Goal: Information Seeking & Learning: Learn about a topic

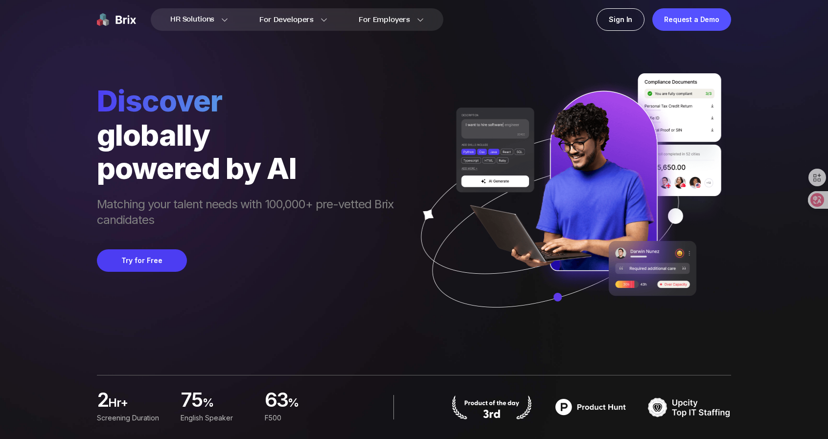
click at [416, 178] on img at bounding box center [567, 204] width 328 height 263
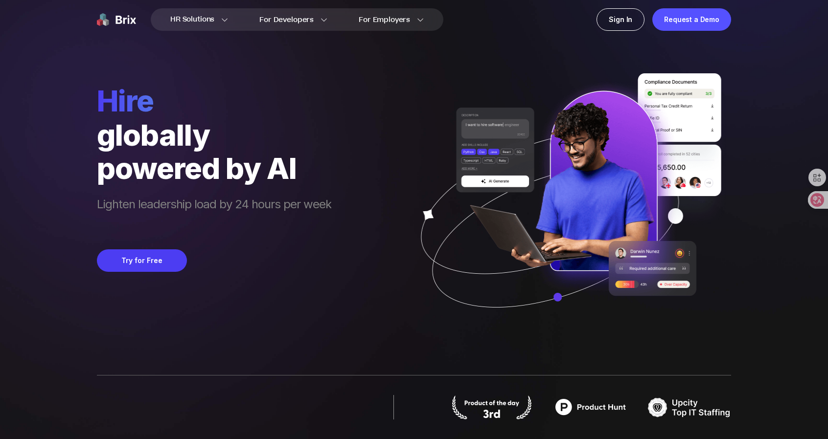
click at [362, 94] on div "hire globally powered by AI Lighten leadership load by 24 hours per week Try fo…" at bounding box center [414, 168] width 634 height 337
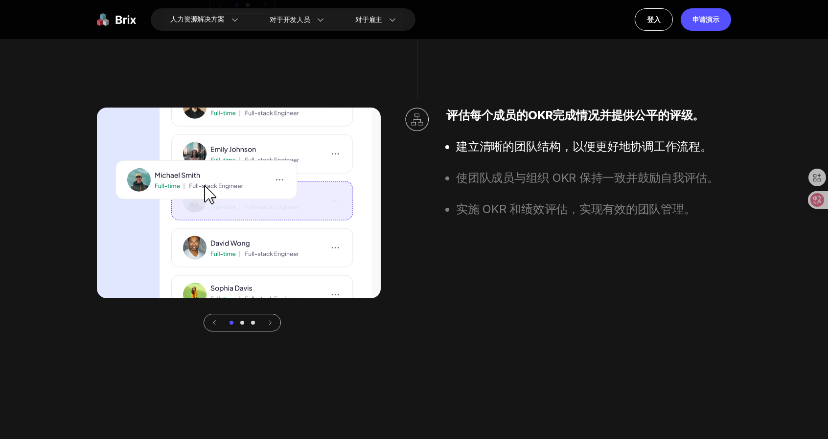
scroll to position [3670, 0]
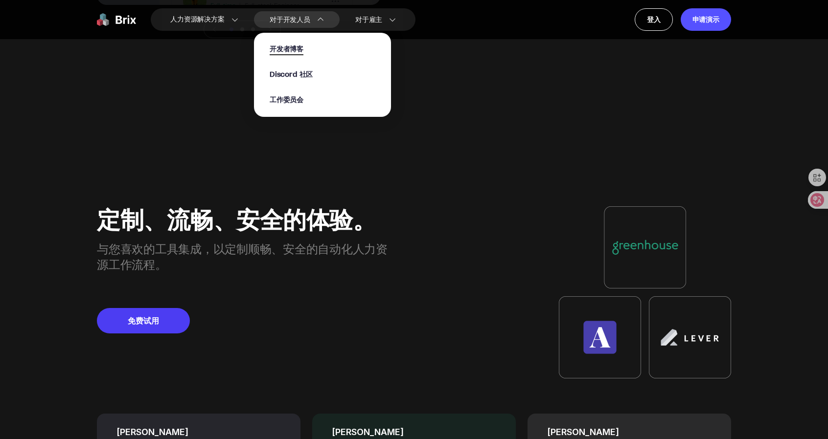
click at [301, 52] on font "开发者博客" at bounding box center [287, 49] width 34 height 10
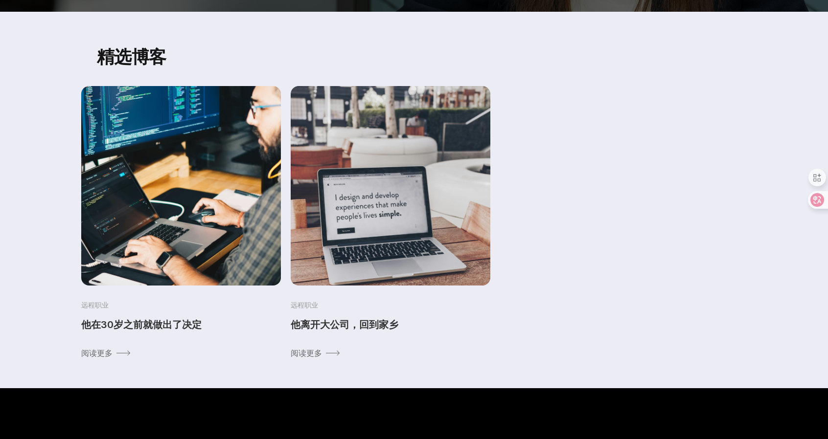
scroll to position [196, 0]
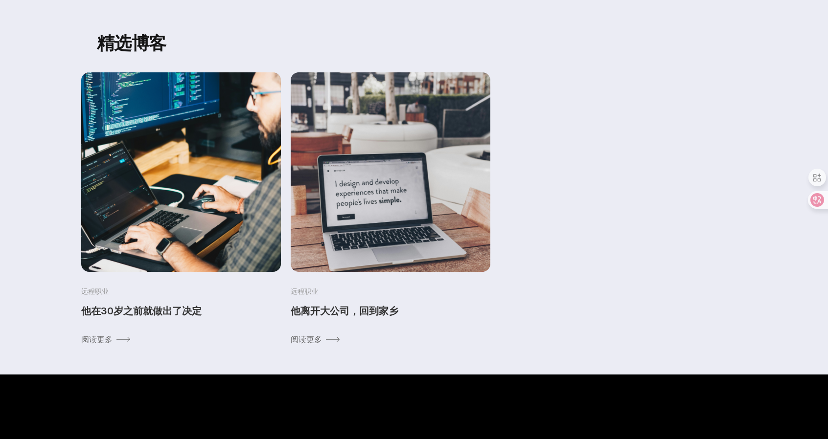
click at [211, 235] on img at bounding box center [180, 172] width 209 height 209
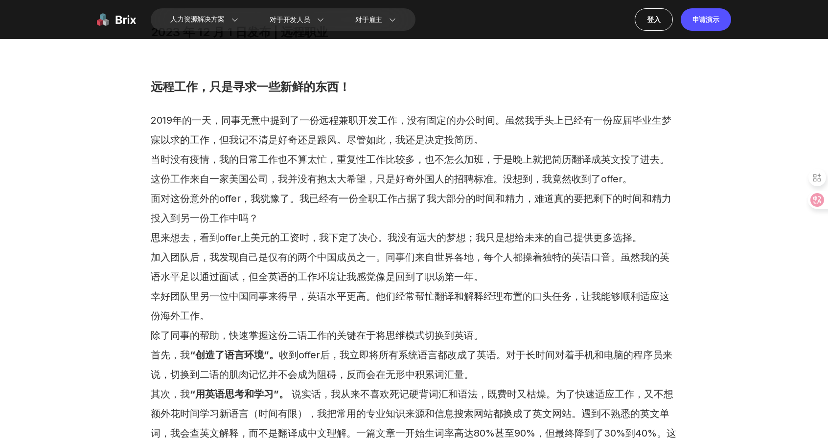
scroll to position [245, 0]
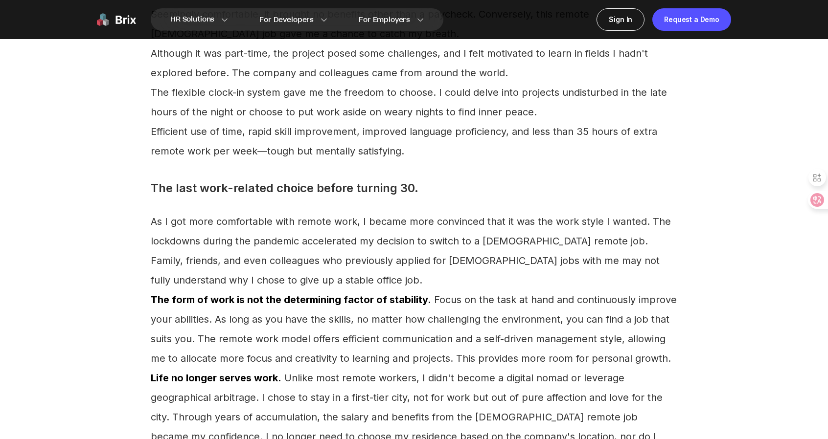
scroll to position [988, 0]
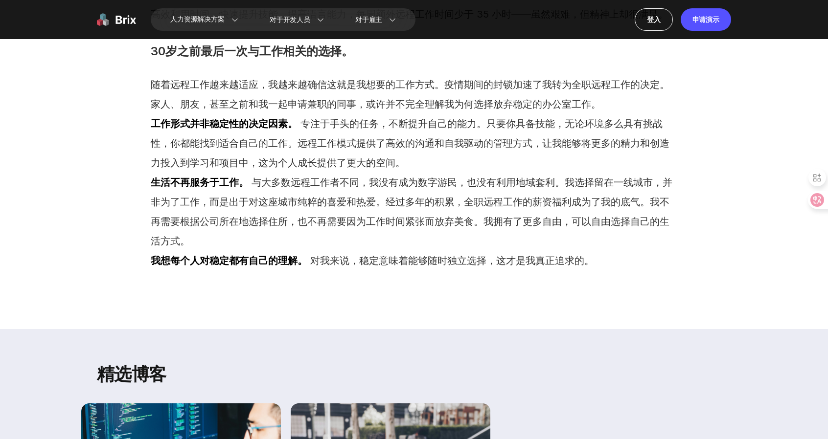
click at [335, 159] on font "专注于手头的任务，不断提升自己的能力。只要你具备技能，无论环境多么具有挑战性，你都能找到适合自己的工作。远程工作模式提供了高效的沟通和自我驱动的管理方式，让我…" at bounding box center [410, 143] width 519 height 51
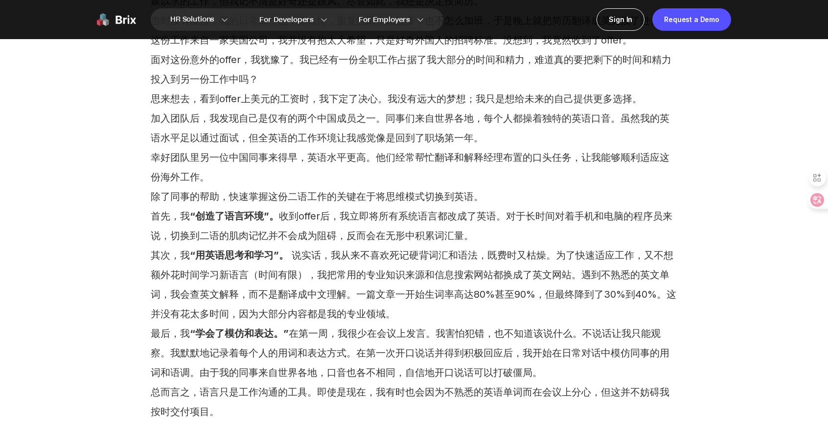
scroll to position [391, 0]
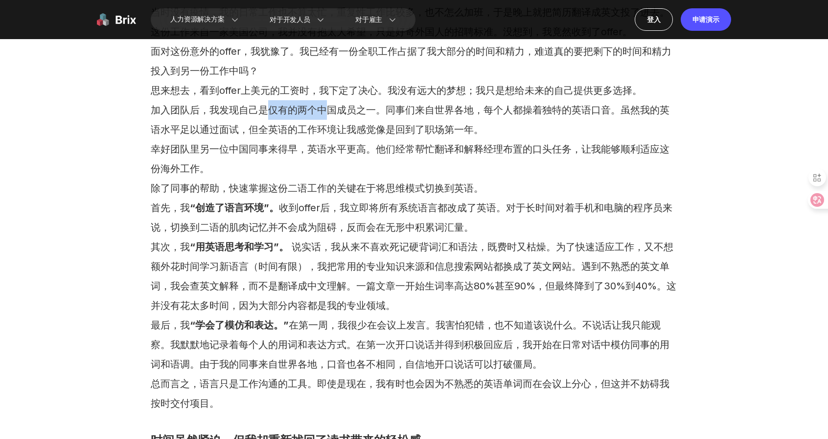
drag, startPoint x: 272, startPoint y: 116, endPoint x: 322, endPoint y: 118, distance: 50.4
click at [329, 116] on section "2019年的一天，同事无意中提到了一份远程兼职开发工作，没有固定的办公时间。虽然我手头上已经有一份应届毕业生梦寐以求的工作，但我记不清是好奇还是跟风。尽管如此…" at bounding box center [414, 188] width 527 height 450
click at [278, 115] on font "加入团队后，我发现自己是仅有的两个中国成员之一。同事们来自世界各地，每个人都操着独特的英语口音。虽然我的英语水平足以通过面试，但全英语的工作环境让我感觉像是回…" at bounding box center [410, 119] width 519 height 31
click at [264, 114] on font "加入团队后，我发现自己是仅有的两个中国成员之一。同事们来自世界各地，每个人都操着独特的英语口音。虽然我的英语水平足以通过面试，但全英语的工作环境让我感觉像是回…" at bounding box center [410, 119] width 519 height 31
drag, startPoint x: 272, startPoint y: 113, endPoint x: 355, endPoint y: 113, distance: 83.2
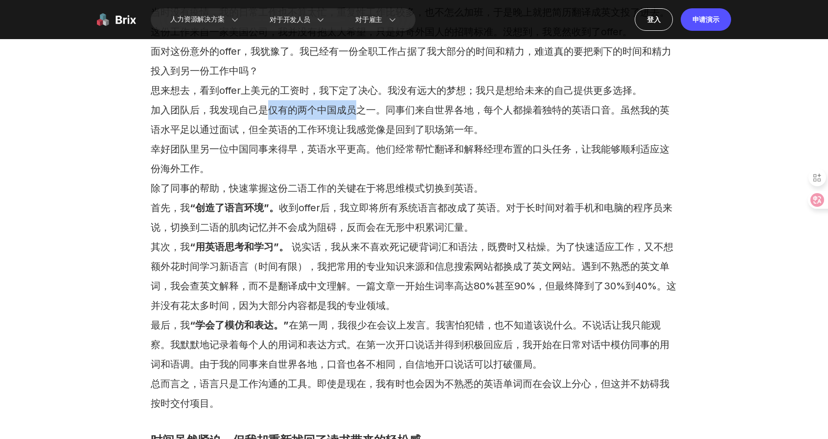
click at [355, 113] on font "加入团队后，我发现自己是仅有的两个中国成员之一。同事们来自世界各地，每个人都操着独特的英语口音。虽然我的英语水平足以通过面试，但全英语的工作环境让我感觉像是回…" at bounding box center [410, 119] width 519 height 31
click at [385, 118] on section "2019年的一天，同事无意中提到了一份远程兼职开发工作，没有固定的办公时间。虽然我手头上已经有一份应届毕业生梦寐以求的工作，但我记不清是好奇还是跟风。尽管如此…" at bounding box center [414, 188] width 527 height 450
drag, startPoint x: 442, startPoint y: 111, endPoint x: 473, endPoint y: 111, distance: 30.8
click at [473, 111] on font "加入团队后，我发现自己是仅有的两个中国成员之一。同事们来自世界各地，每个人都操着独特的英语口音。虽然我的英语水平足以通过面试，但全英语的工作环境让我感觉像是回…" at bounding box center [410, 119] width 519 height 31
drag, startPoint x: 468, startPoint y: 128, endPoint x: 497, endPoint y: 132, distance: 29.2
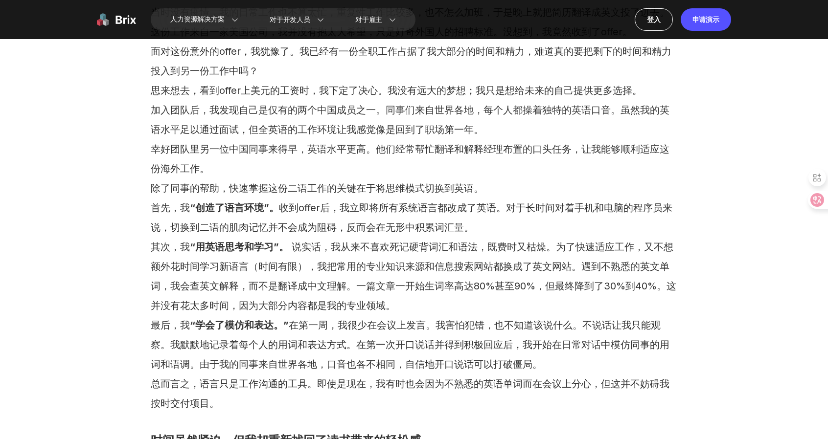
click at [469, 128] on font "加入团队后，我发现自己是仅有的两个中国成员之一。同事们来自世界各地，每个人都操着独特的英语口音。虽然我的英语水平足以通过面试，但全英语的工作环境让我感觉像是回…" at bounding box center [410, 119] width 519 height 31
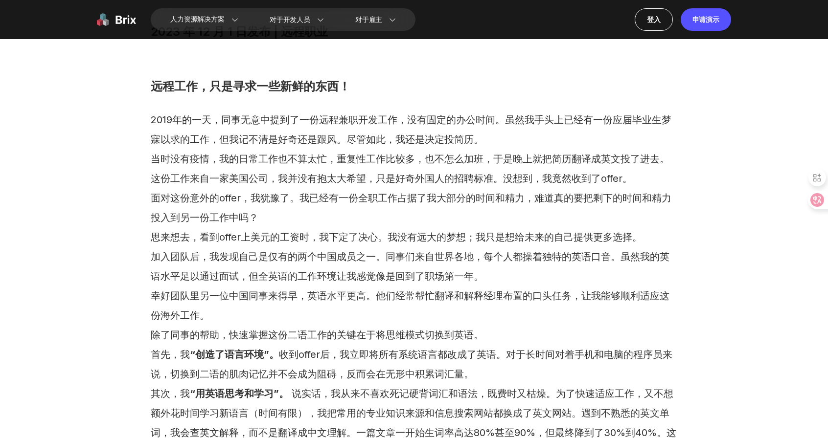
click at [511, 275] on section "2019年的一天，同事无意中提到了一份远程兼职开发工作，没有固定的办公时间。虽然我手头上已经有一份应届毕业生梦寐以求的工作，但我记不清是好奇还是跟风。尽管如此…" at bounding box center [414, 335] width 527 height 450
